Goal: Task Accomplishment & Management: Use online tool/utility

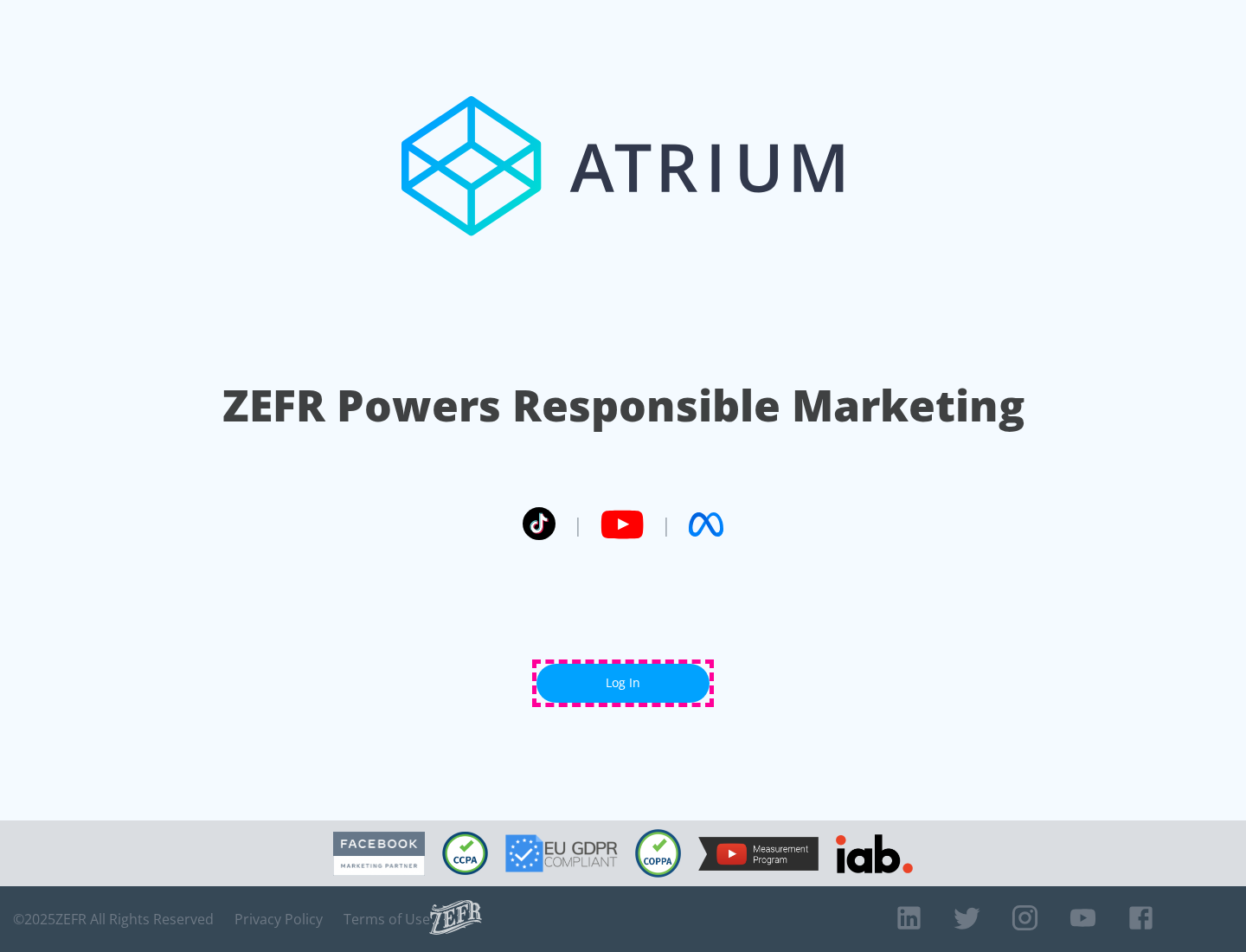
click at [623, 682] on link "Log In" at bounding box center [623, 682] width 174 height 39
